Goal: Transaction & Acquisition: Download file/media

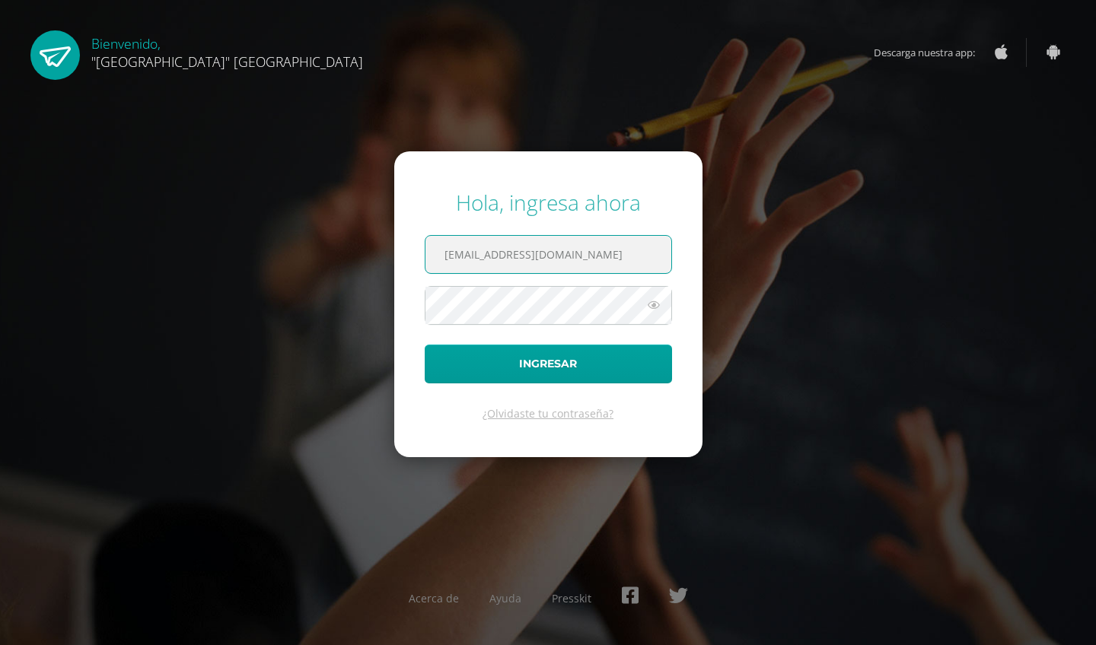
type input "24084@lasallechiquimula.edu.gt"
click at [548, 364] on button "Ingresar" at bounding box center [548, 364] width 247 height 39
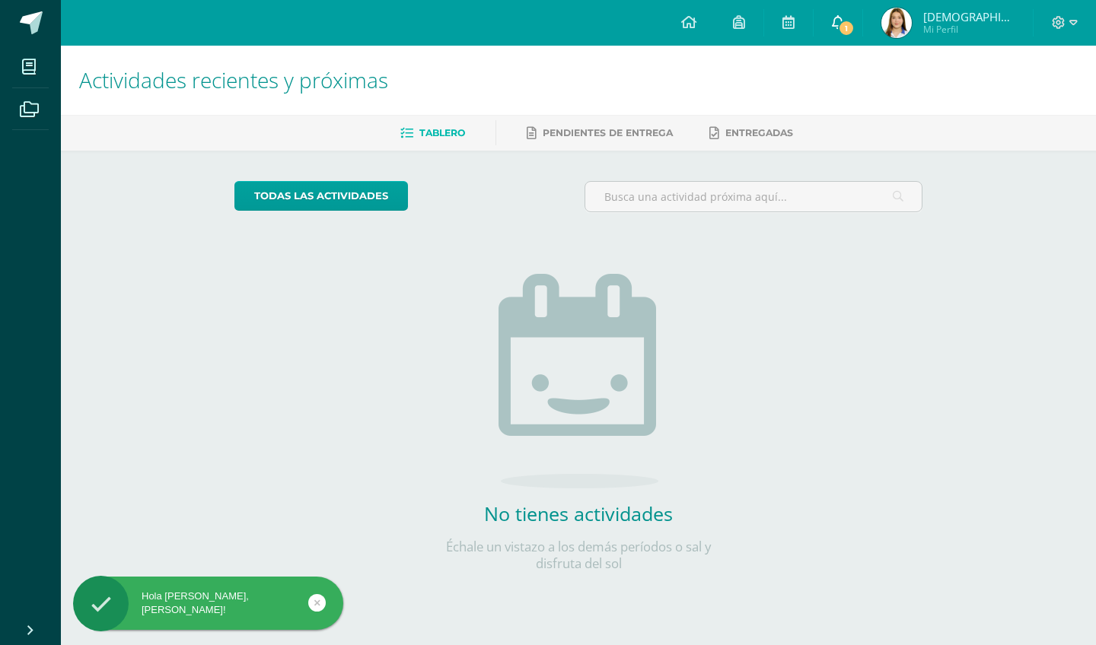
click at [844, 18] on icon at bounding box center [838, 22] width 12 height 14
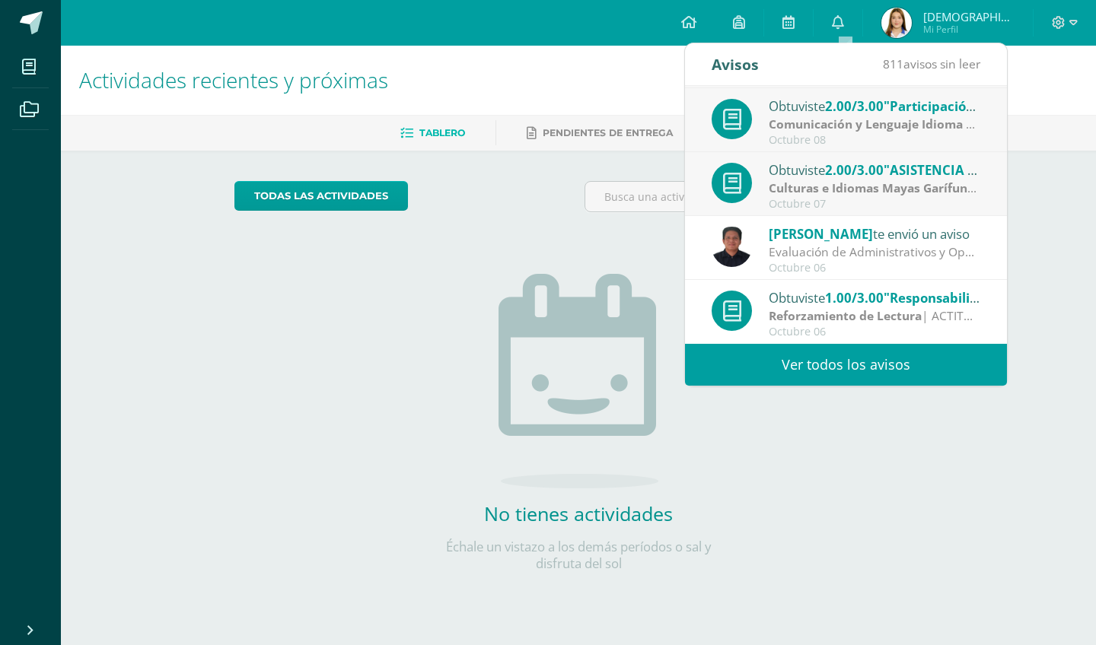
click at [837, 362] on link "Ver todos los avisos" at bounding box center [846, 365] width 322 height 42
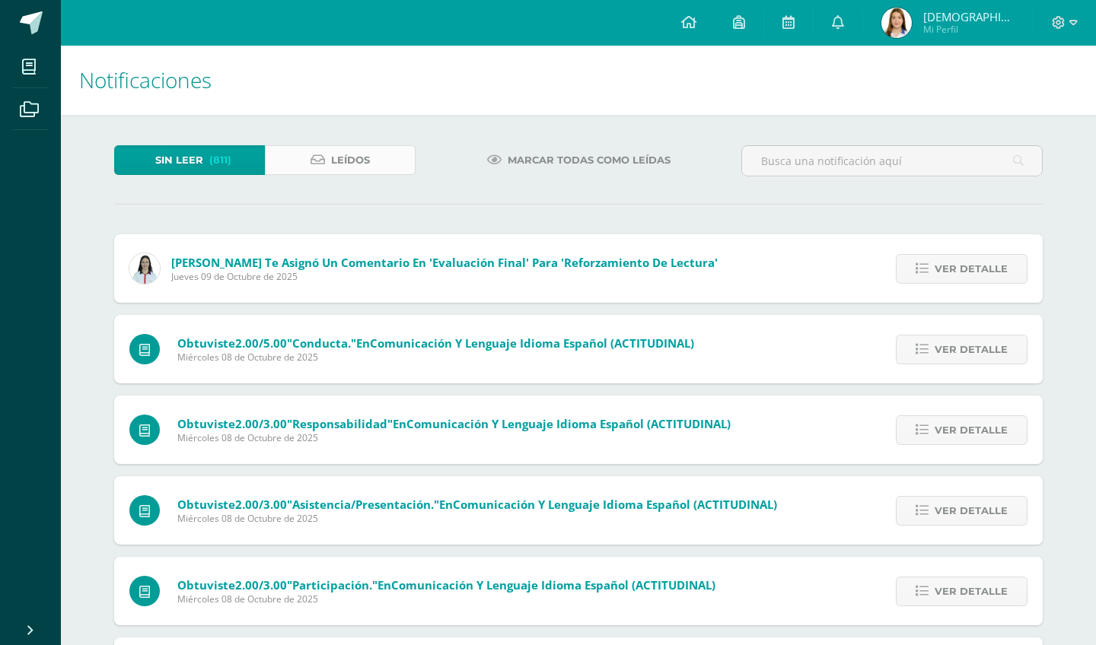
click at [352, 159] on span "Leídos" at bounding box center [350, 160] width 39 height 28
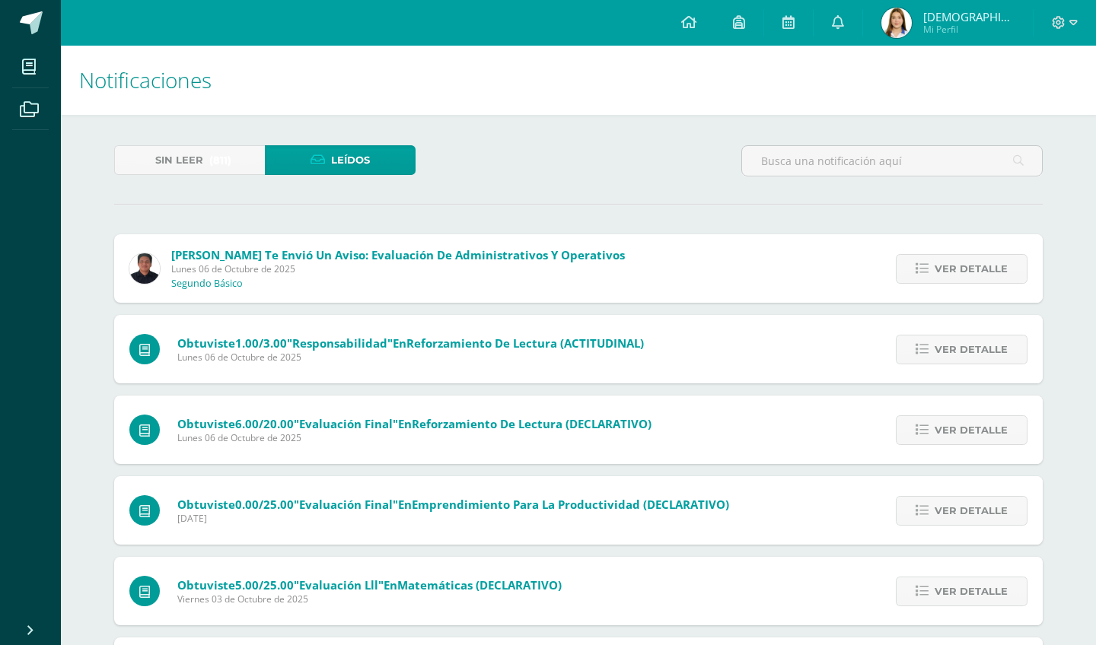
click at [900, 24] on img at bounding box center [896, 23] width 30 height 30
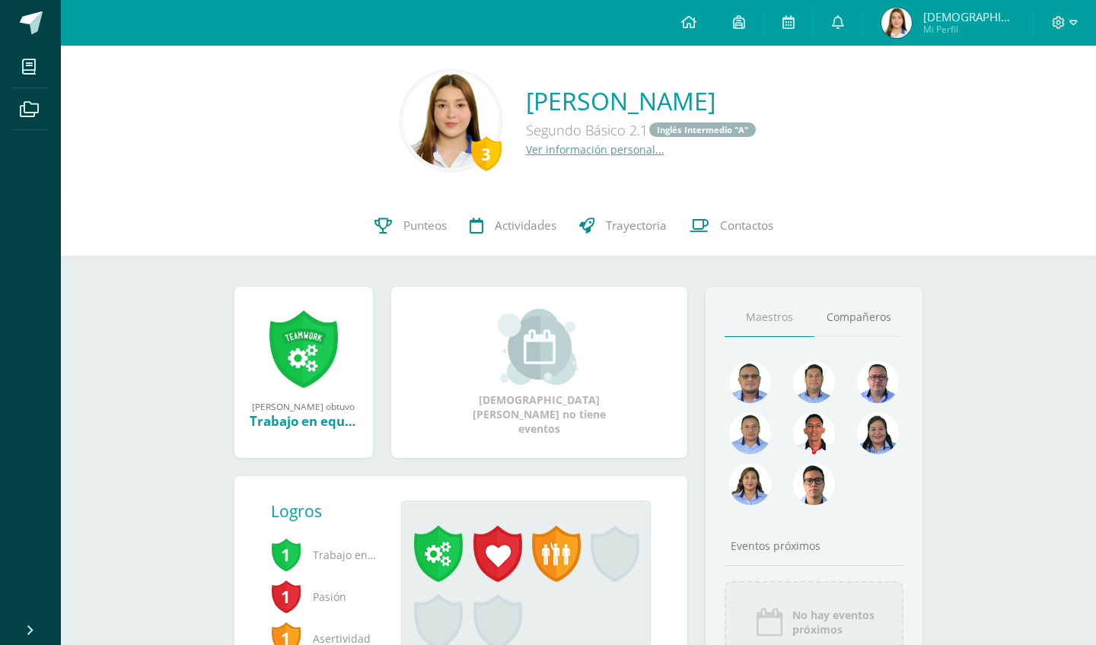
click at [398, 237] on link "Punteos" at bounding box center [410, 226] width 95 height 61
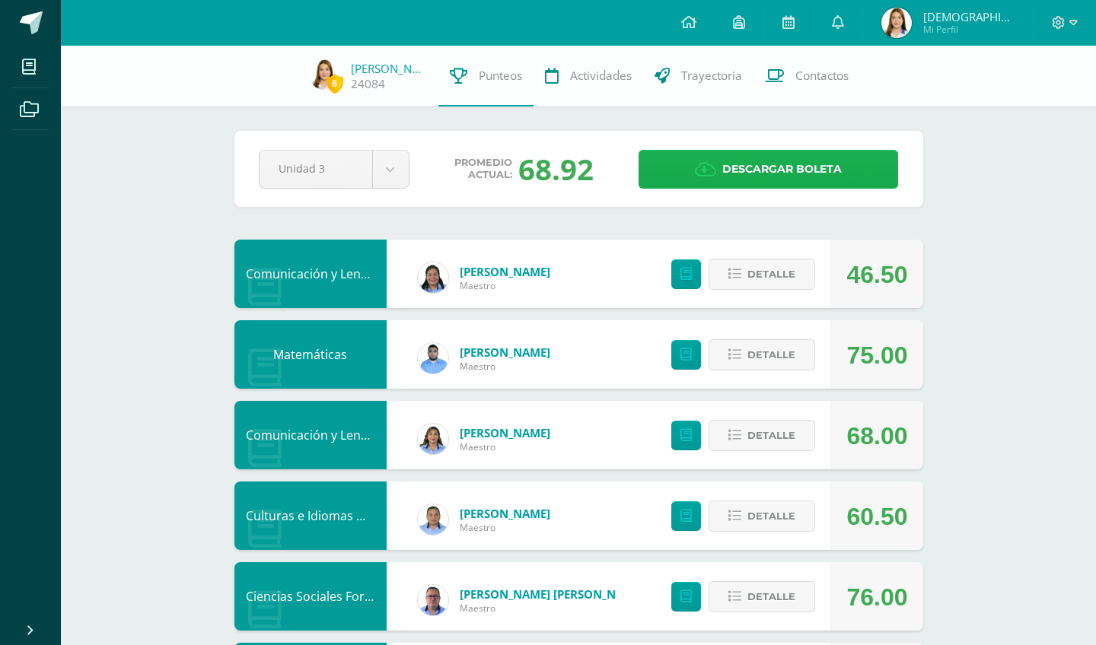
click at [665, 171] on link "Descargar boleta" at bounding box center [769, 169] width 260 height 39
